Goal: Book appointment/travel/reservation

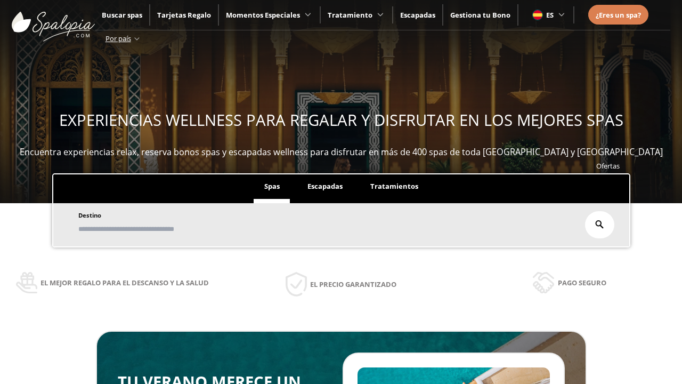
scroll to position [181, 0]
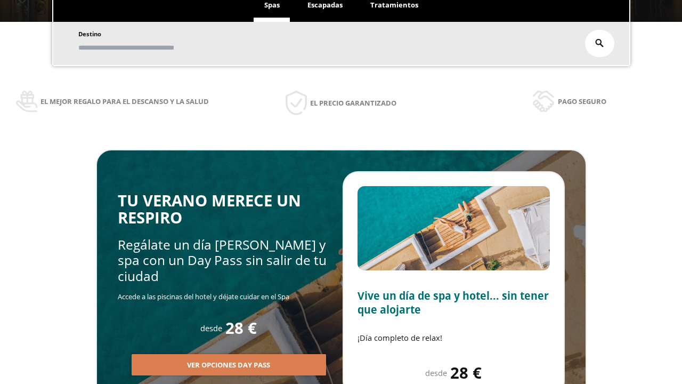
click at [325, 5] on span "Escapadas" at bounding box center [324, 5] width 35 height 10
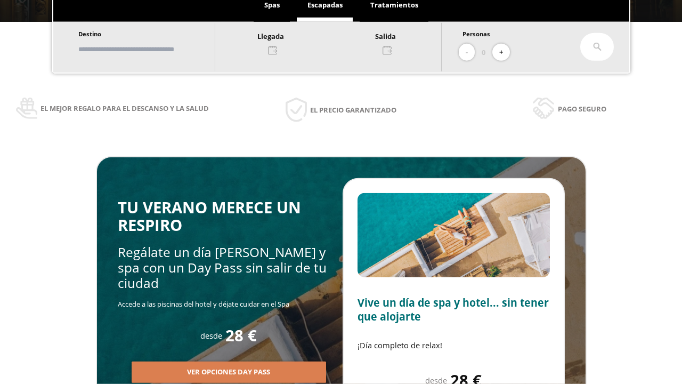
click at [150, 49] on input "text" at bounding box center [141, 49] width 133 height 19
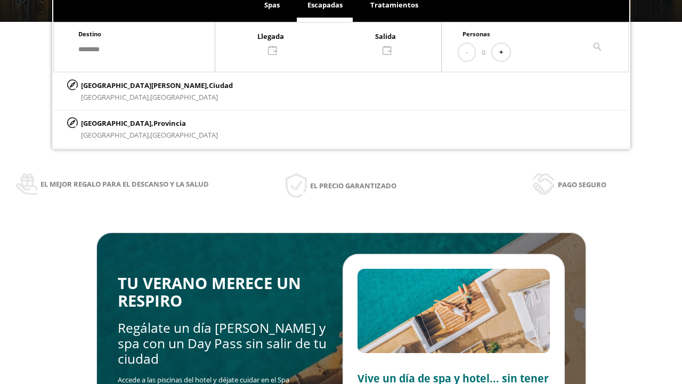
click at [339, 42] on div at bounding box center [328, 43] width 226 height 26
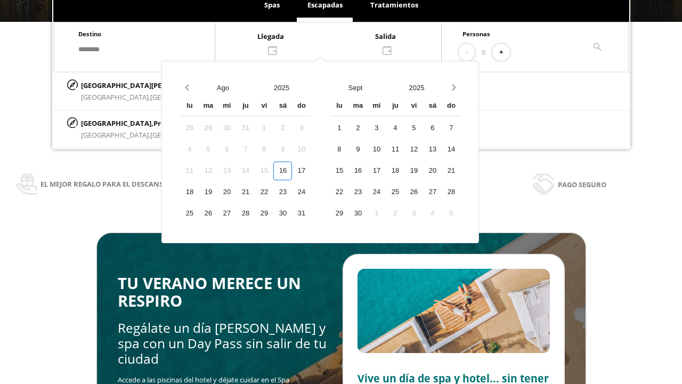
click at [199, 192] on div "18" at bounding box center [189, 192] width 19 height 19
click at [217, 192] on div "19" at bounding box center [208, 192] width 19 height 19
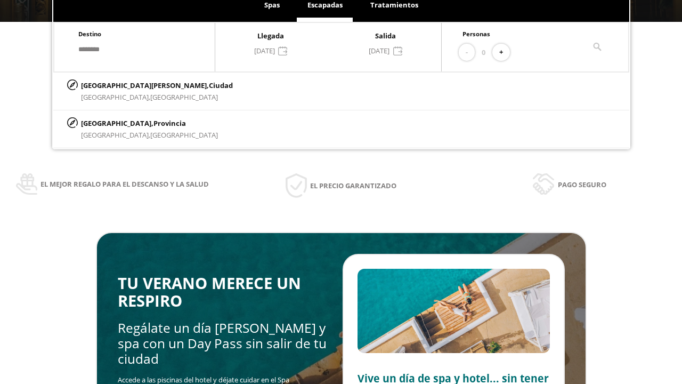
click at [505, 52] on button "+" at bounding box center [501, 53] width 18 height 18
click at [134, 85] on p "[GEOGRAPHIC_DATA][PERSON_NAME], [GEOGRAPHIC_DATA]" at bounding box center [157, 85] width 152 height 12
type input "**********"
